Goal: Information Seeking & Learning: Learn about a topic

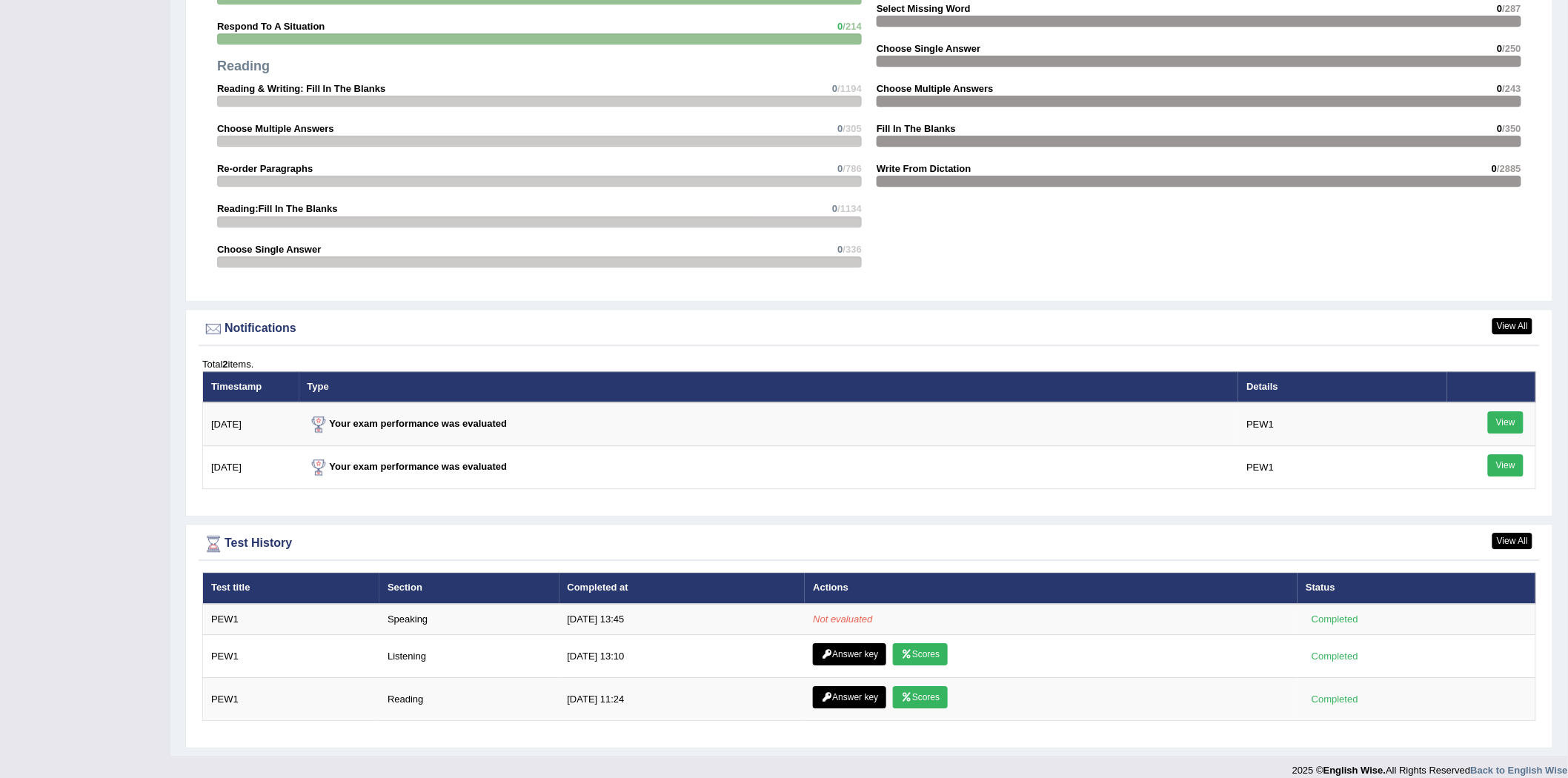
scroll to position [1515, 0]
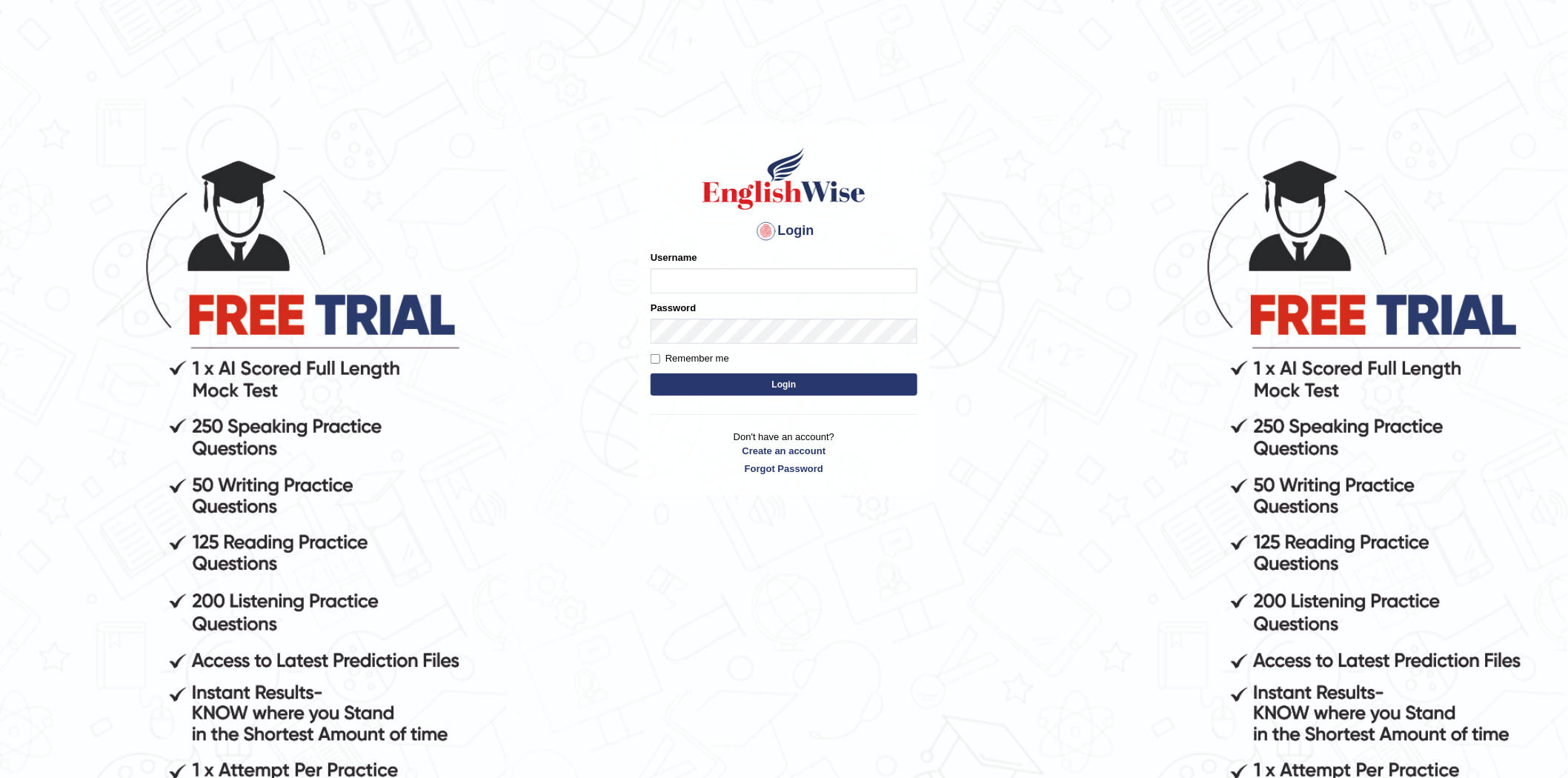
click at [731, 275] on input "Username" at bounding box center [784, 280] width 267 height 26
type input "javed02"
click at [836, 386] on button "Login" at bounding box center [784, 384] width 267 height 22
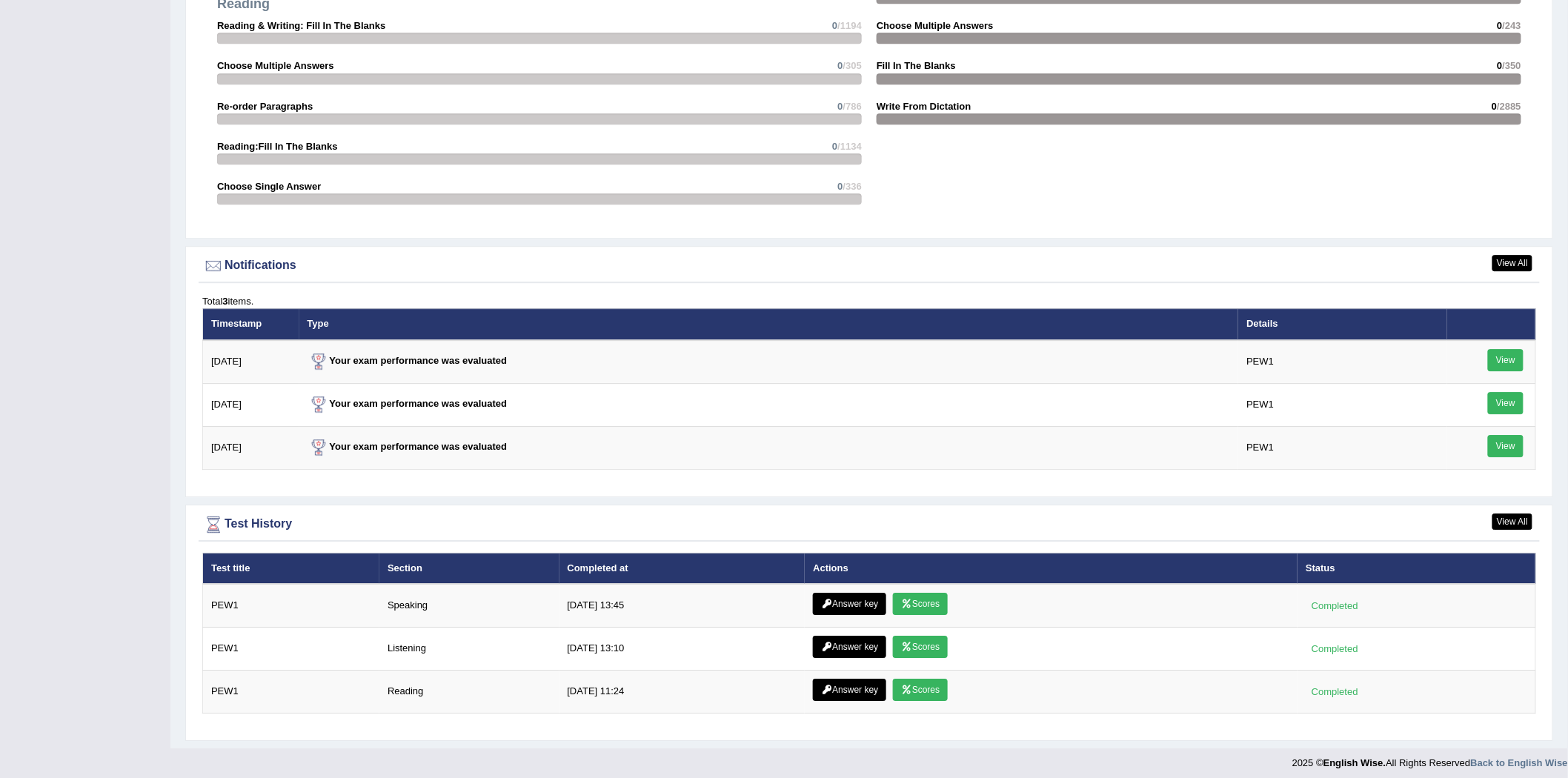
scroll to position [1665, 0]
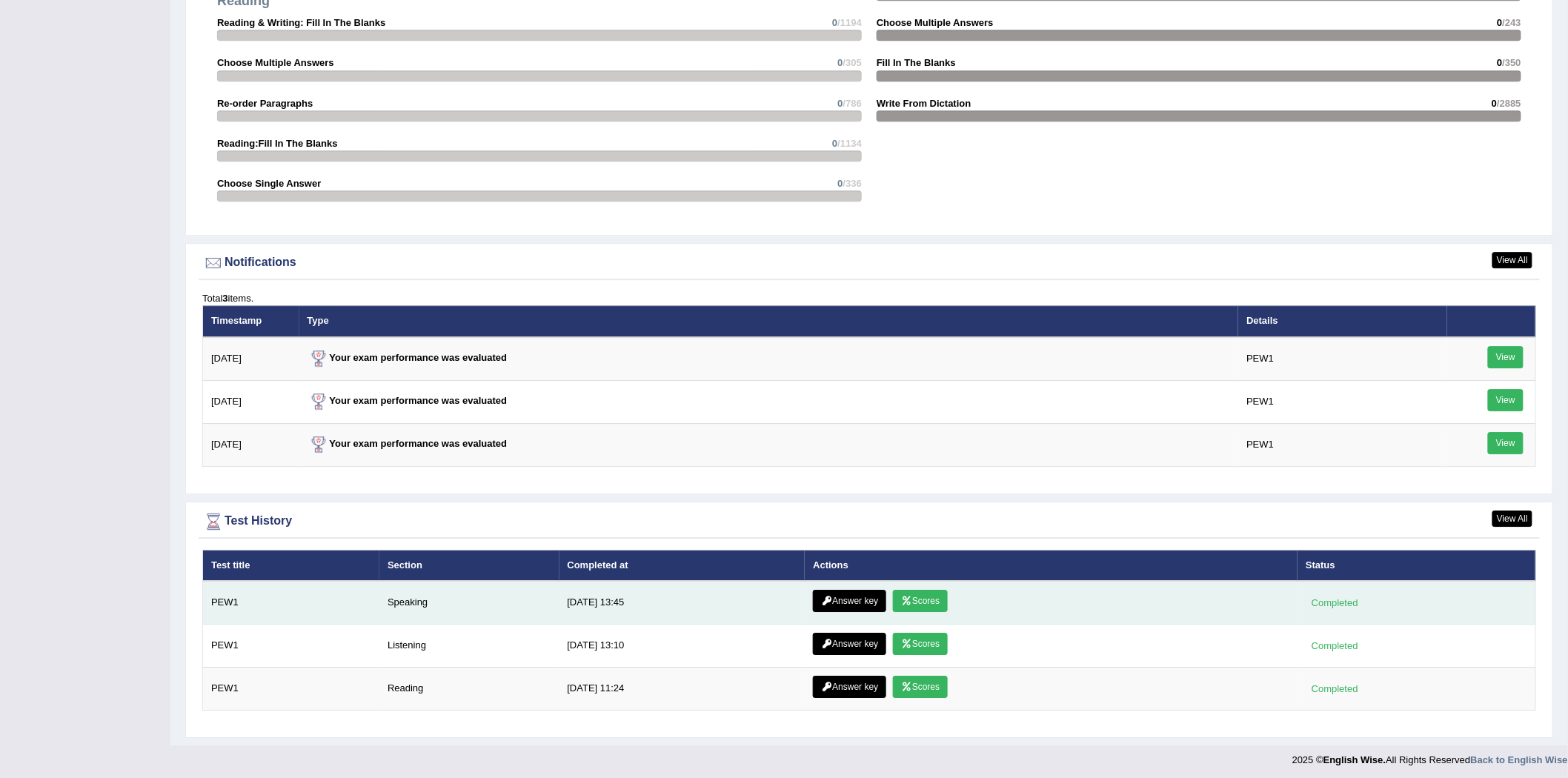
click at [842, 594] on link "Answer key" at bounding box center [850, 600] width 73 height 22
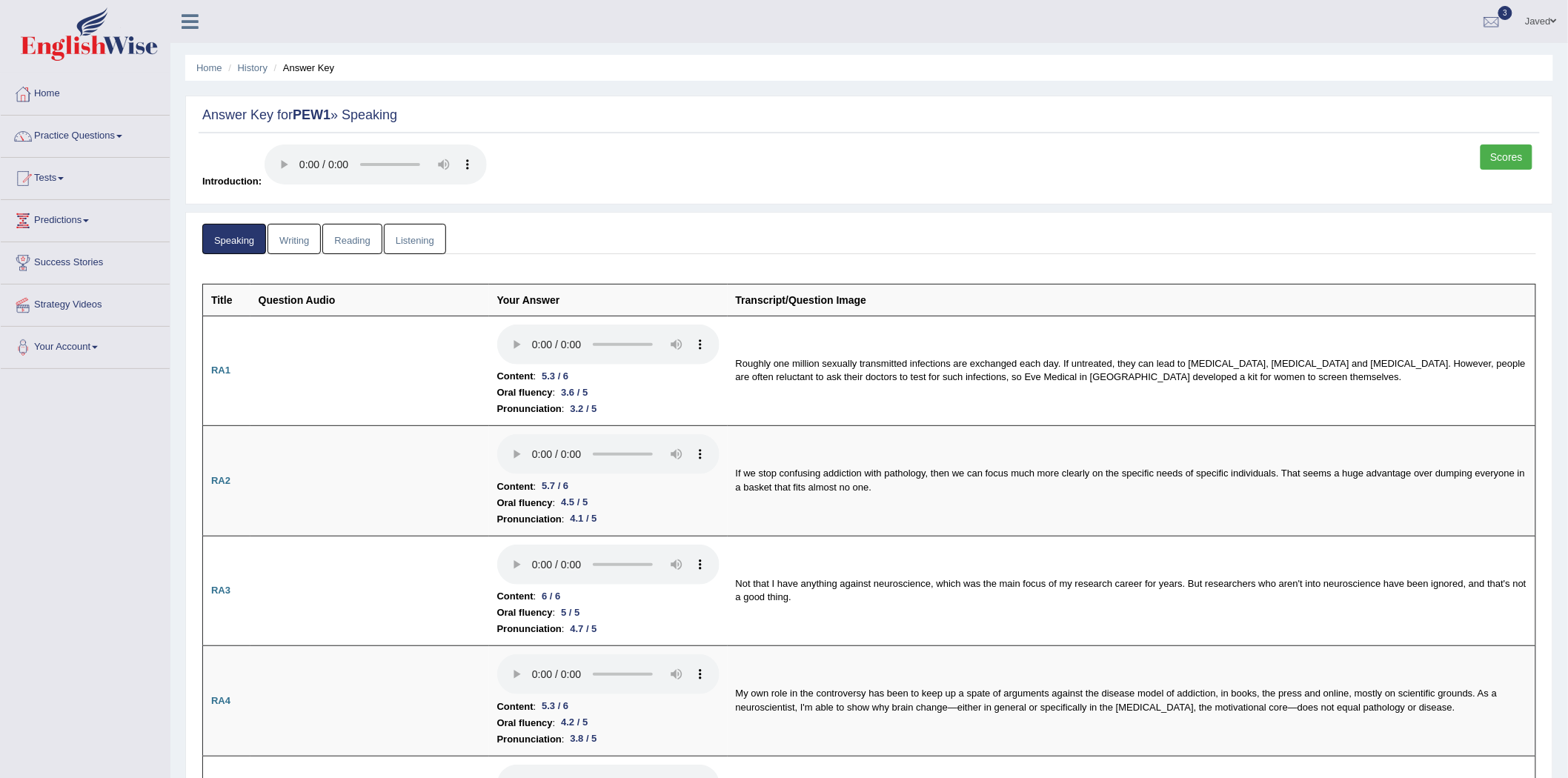
click at [1512, 153] on link "Scores" at bounding box center [1506, 157] width 52 height 26
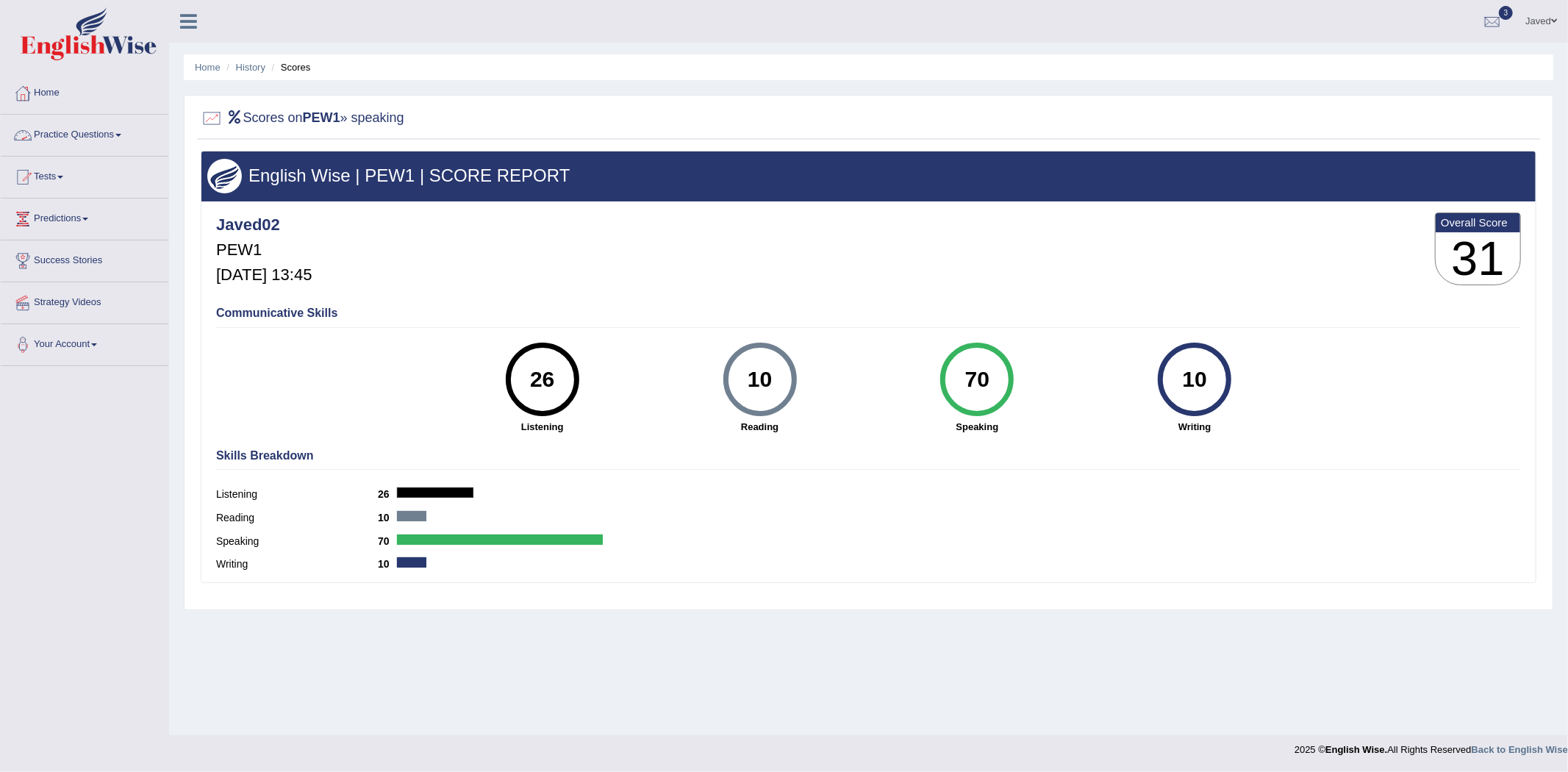
click at [81, 137] on link "Practice Questions" at bounding box center [85, 133] width 168 height 37
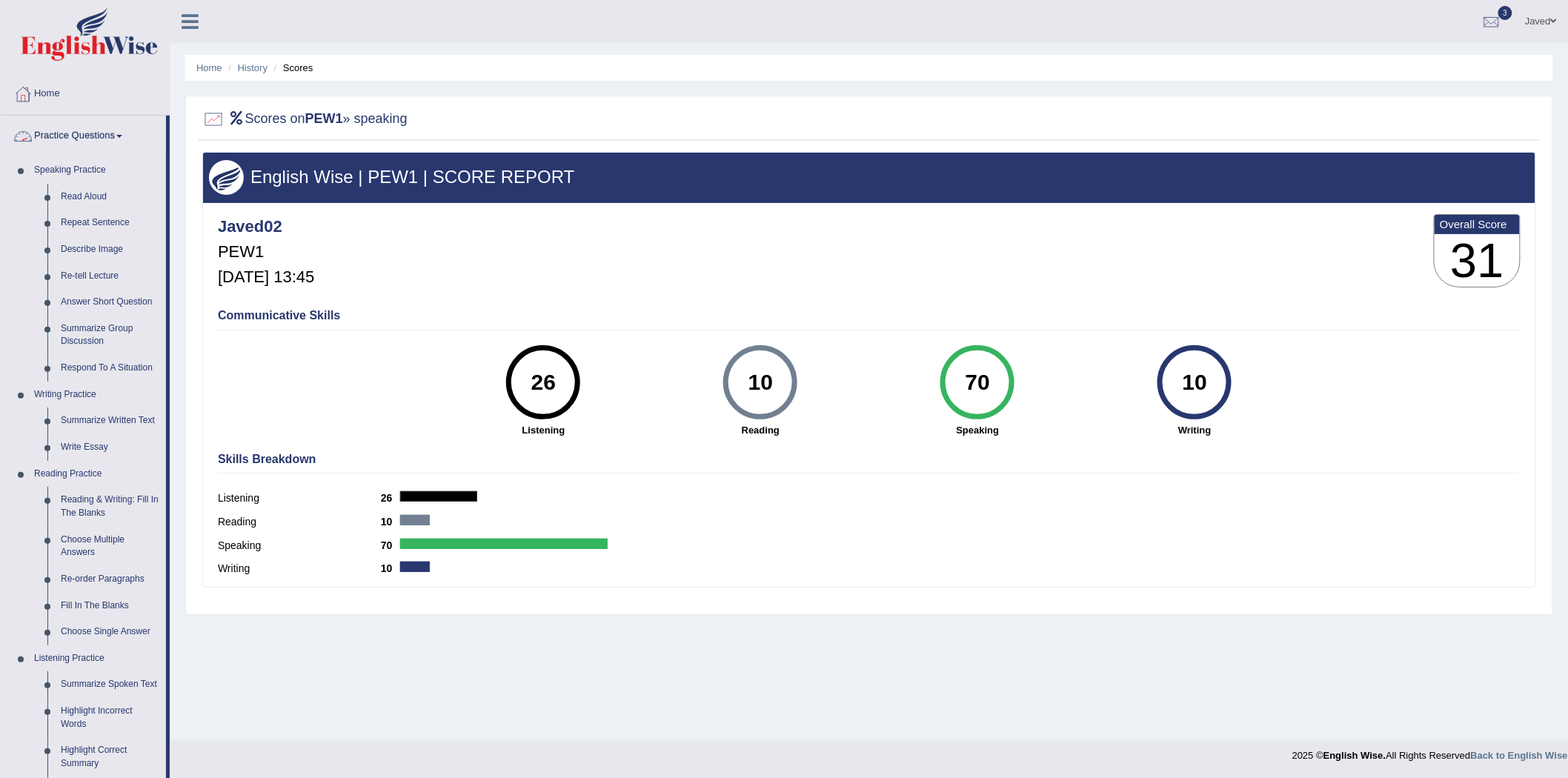
click at [114, 130] on link "Practice Questions" at bounding box center [84, 134] width 165 height 37
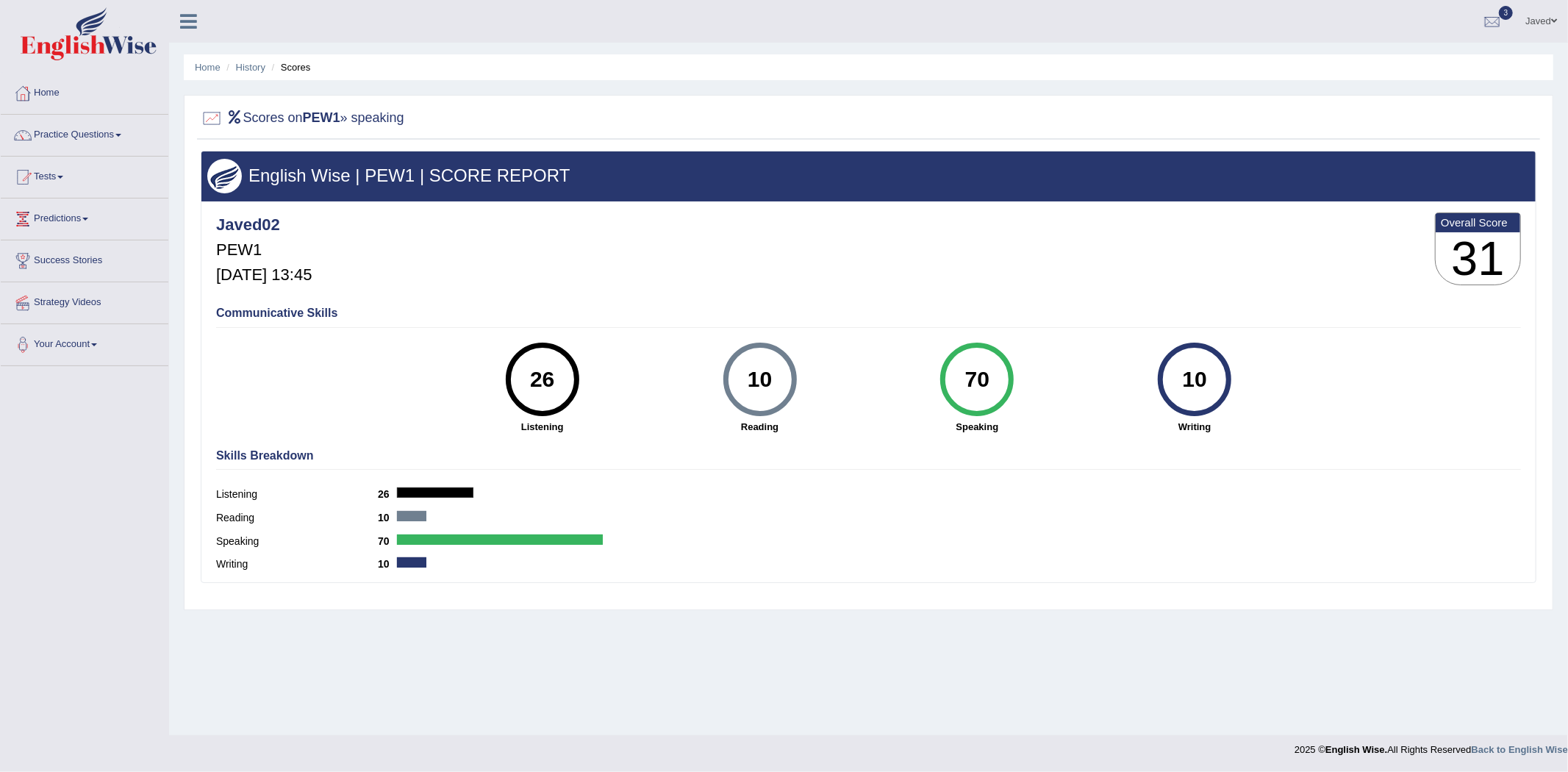
click at [108, 168] on link "Tests" at bounding box center [85, 174] width 168 height 37
click at [85, 213] on link "Take Practice Sectional Test" at bounding box center [96, 211] width 138 height 26
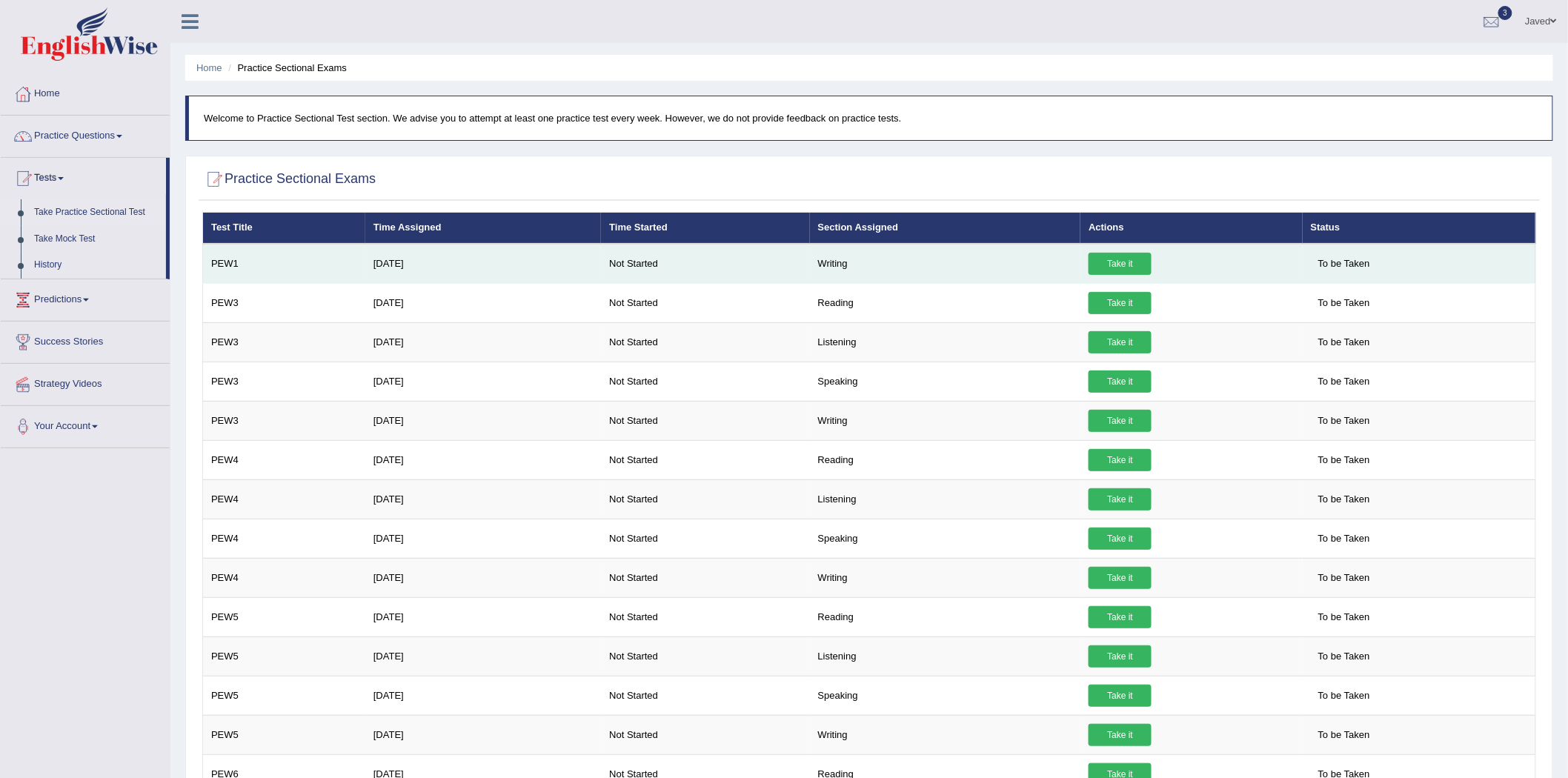
click at [1125, 267] on link "Take it" at bounding box center [1120, 263] width 63 height 22
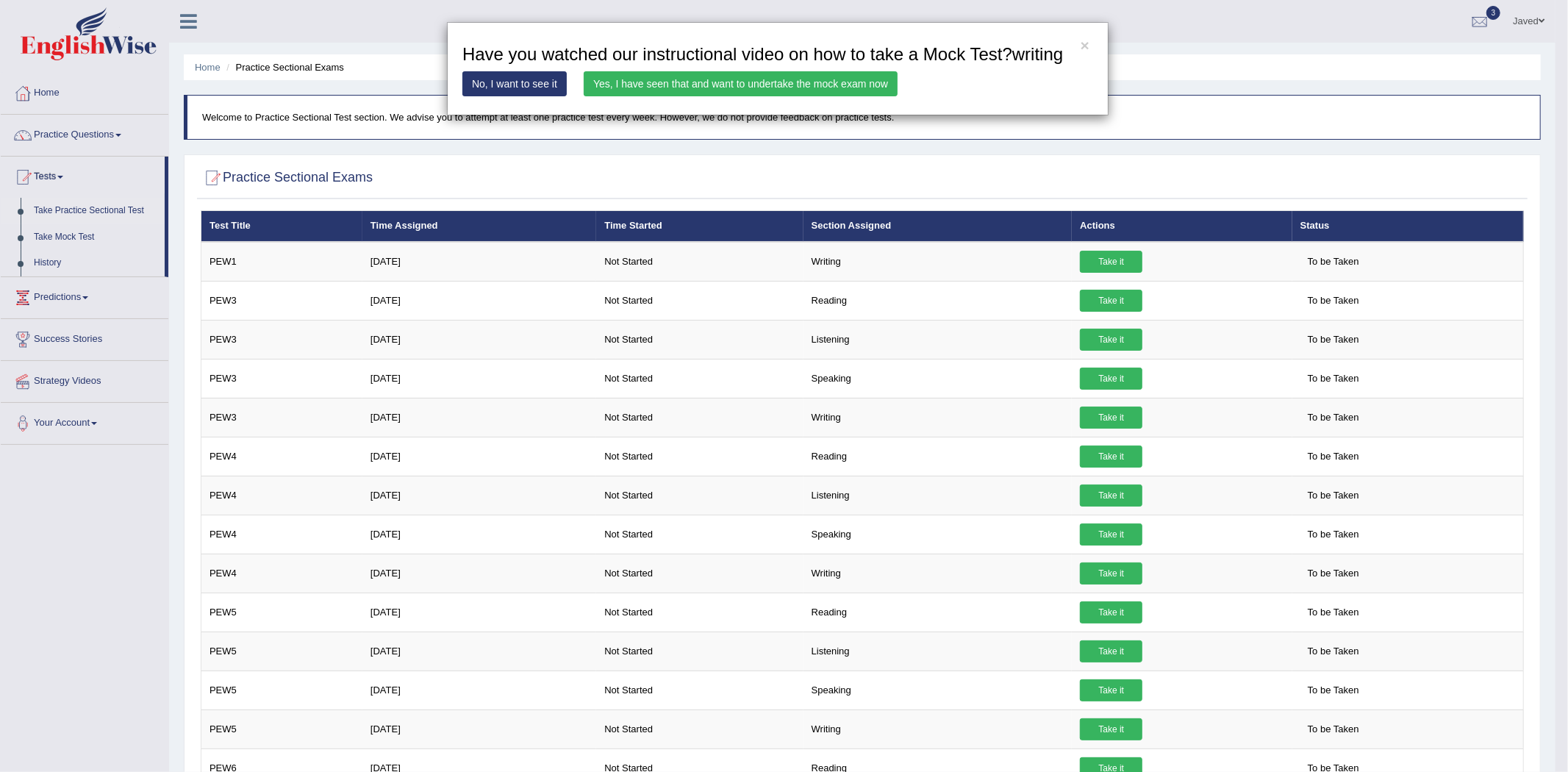
click at [678, 89] on link "Yes, I have seen that and want to undertake the mock exam now" at bounding box center [740, 84] width 314 height 25
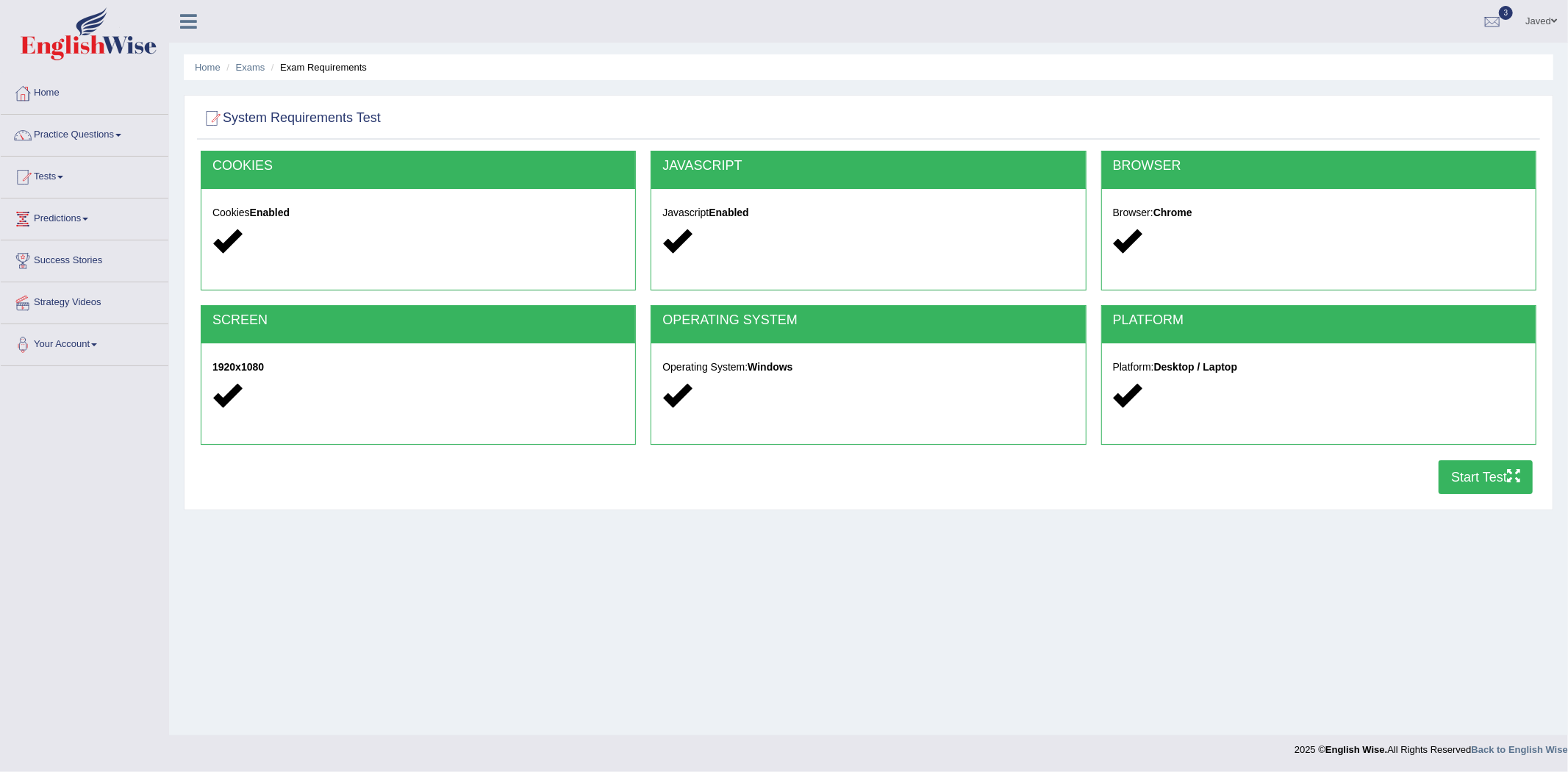
click at [1494, 462] on button "Start Test" at bounding box center [1485, 477] width 94 height 34
